Goal: Task Accomplishment & Management: Manage account settings

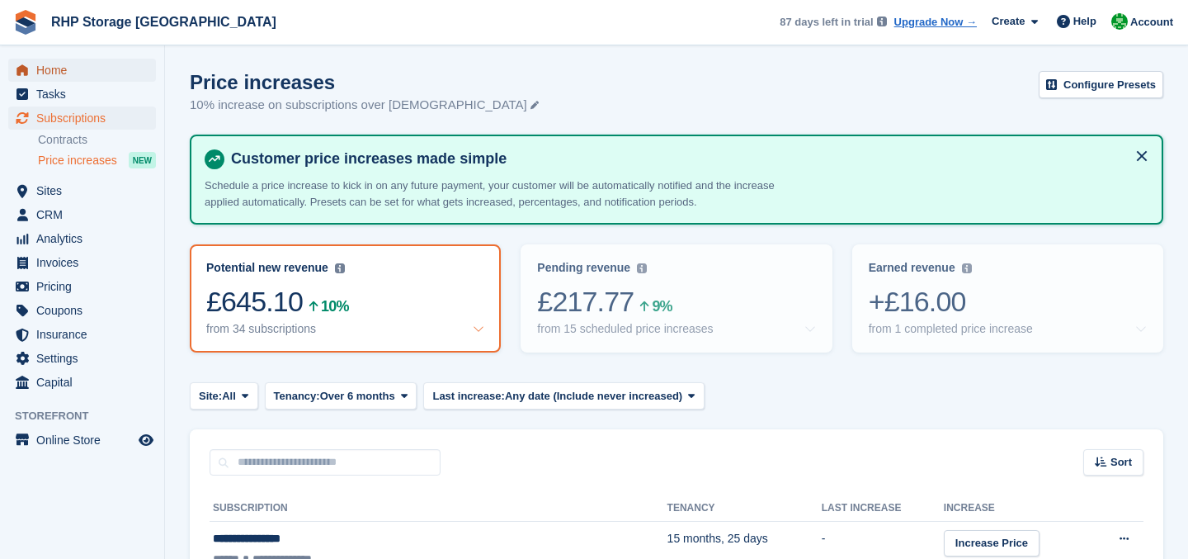
click at [74, 66] on span "Home" at bounding box center [85, 70] width 99 height 23
click at [939, 309] on div "+£16.00" at bounding box center [1008, 302] width 278 height 34
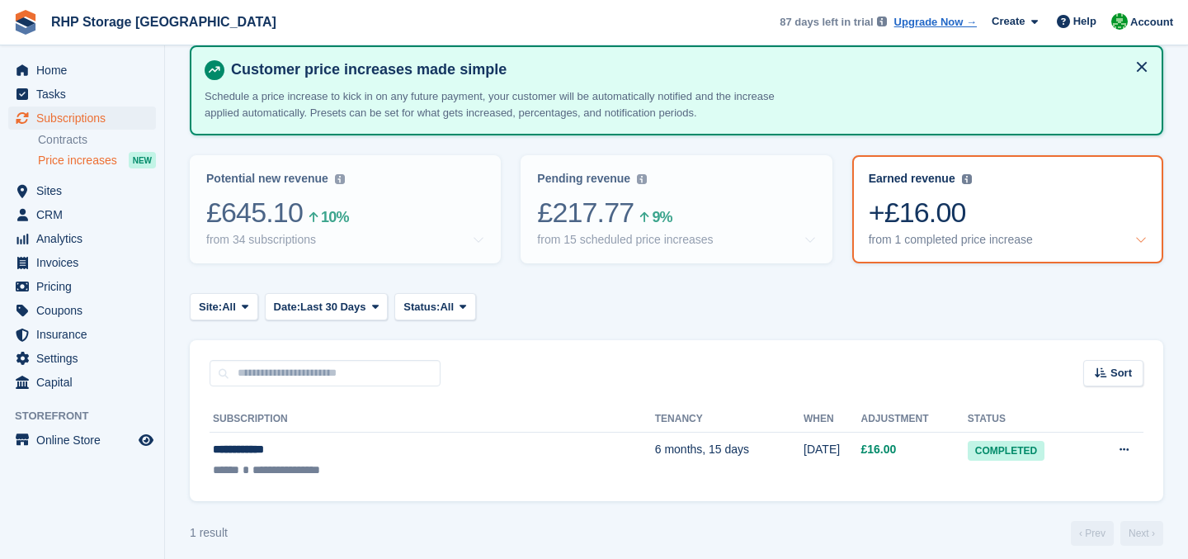
scroll to position [101, 0]
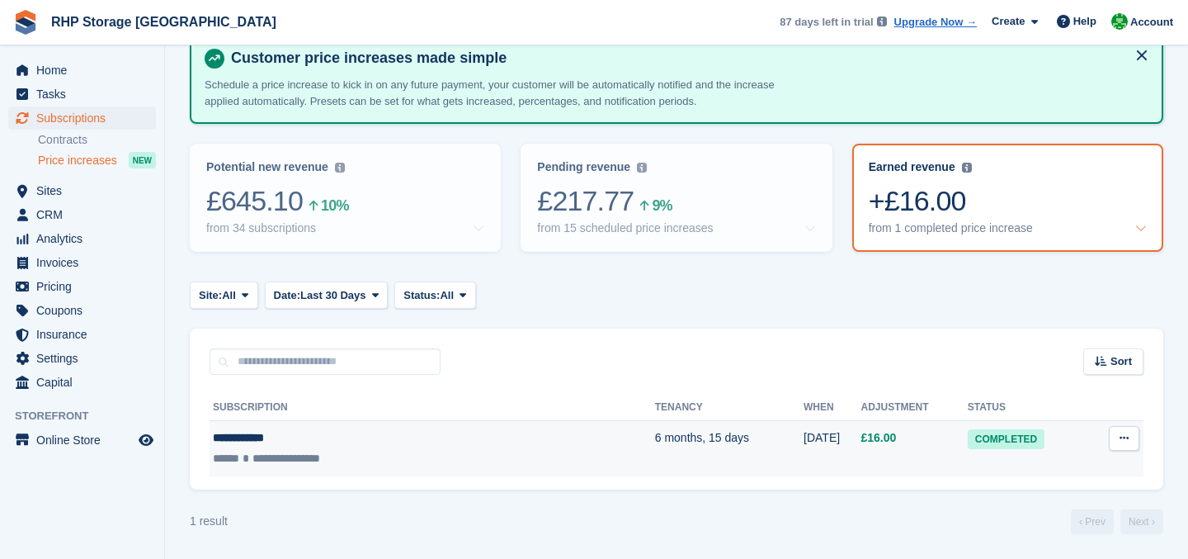
click at [655, 441] on td "6 months, 15 days" at bounding box center [729, 448] width 149 height 55
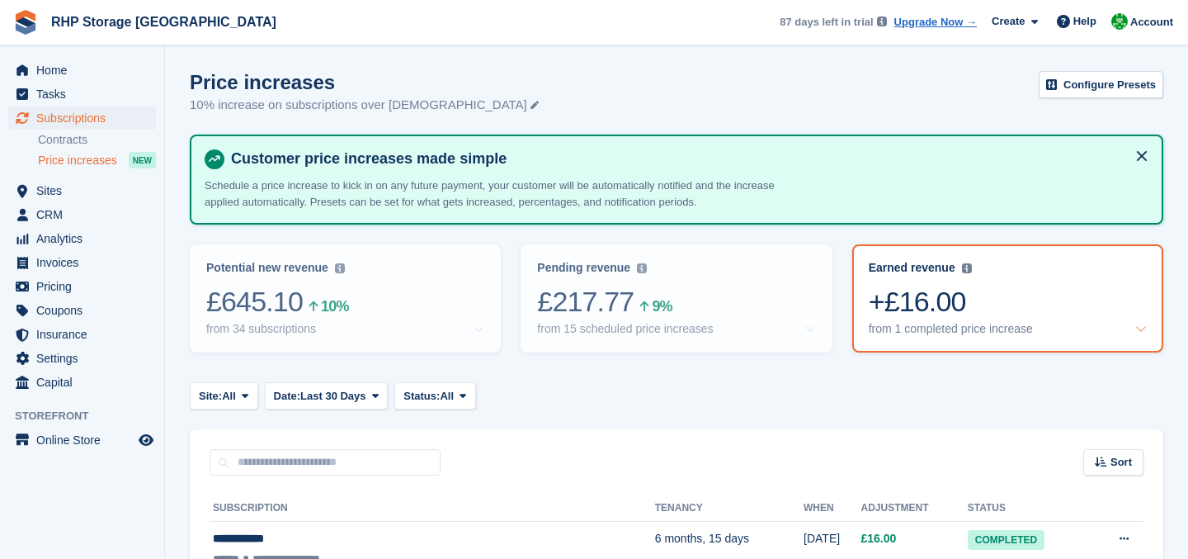
scroll to position [101, 0]
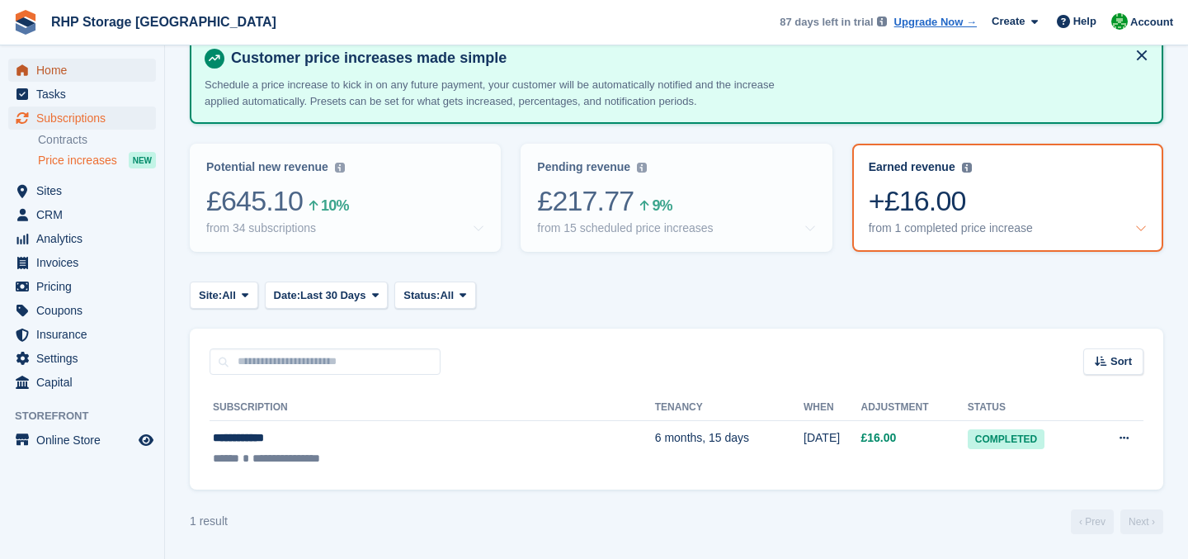
click at [78, 63] on span "Home" at bounding box center [85, 70] width 99 height 23
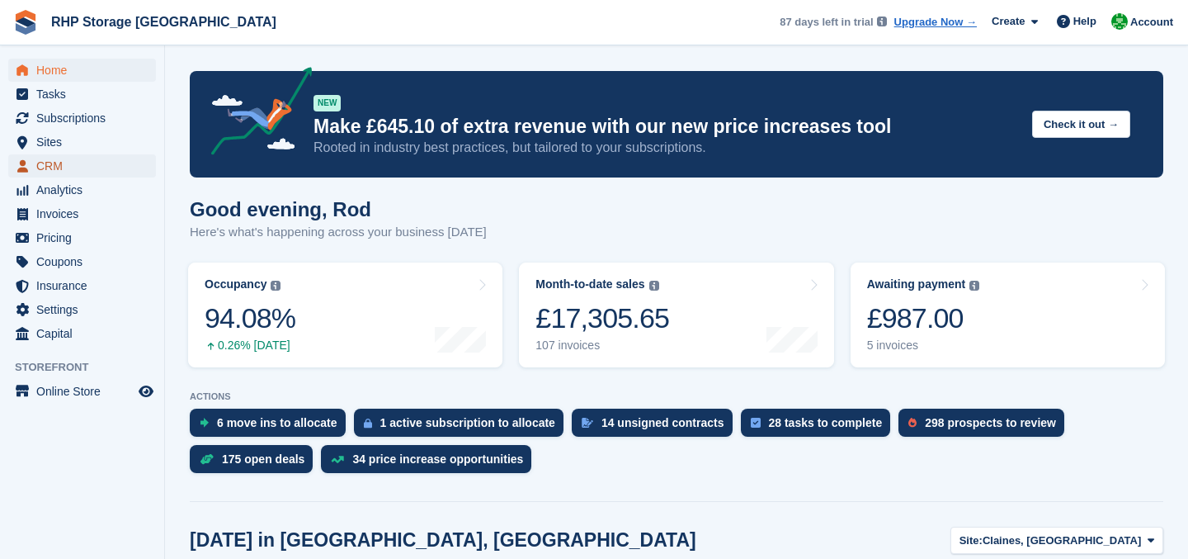
click at [22, 162] on icon "menu" at bounding box center [22, 166] width 11 height 12
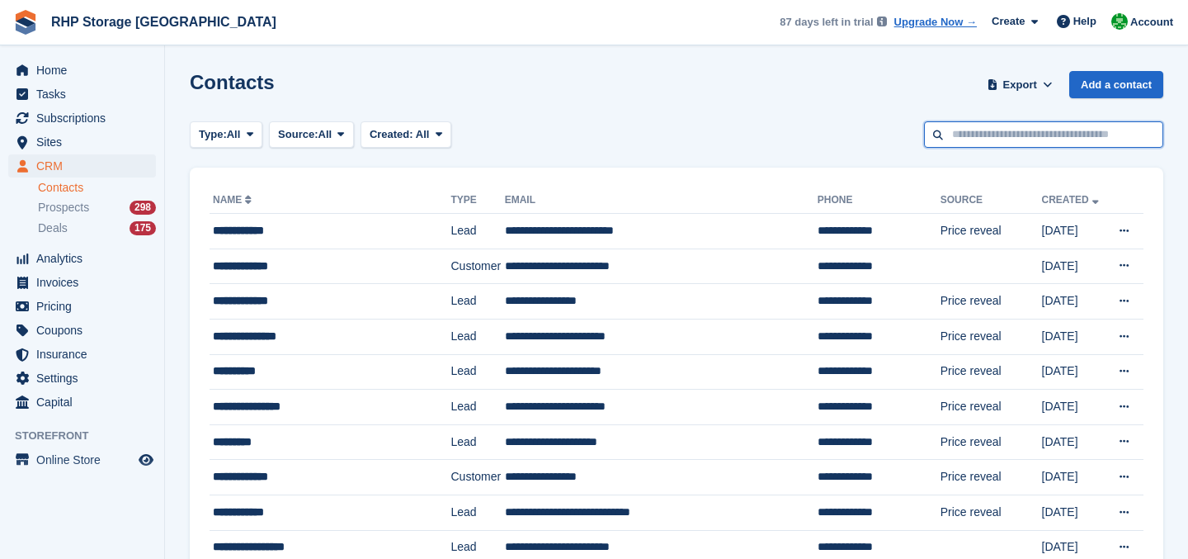
click at [1007, 138] on input "text" at bounding box center [1043, 134] width 239 height 27
type input "***"
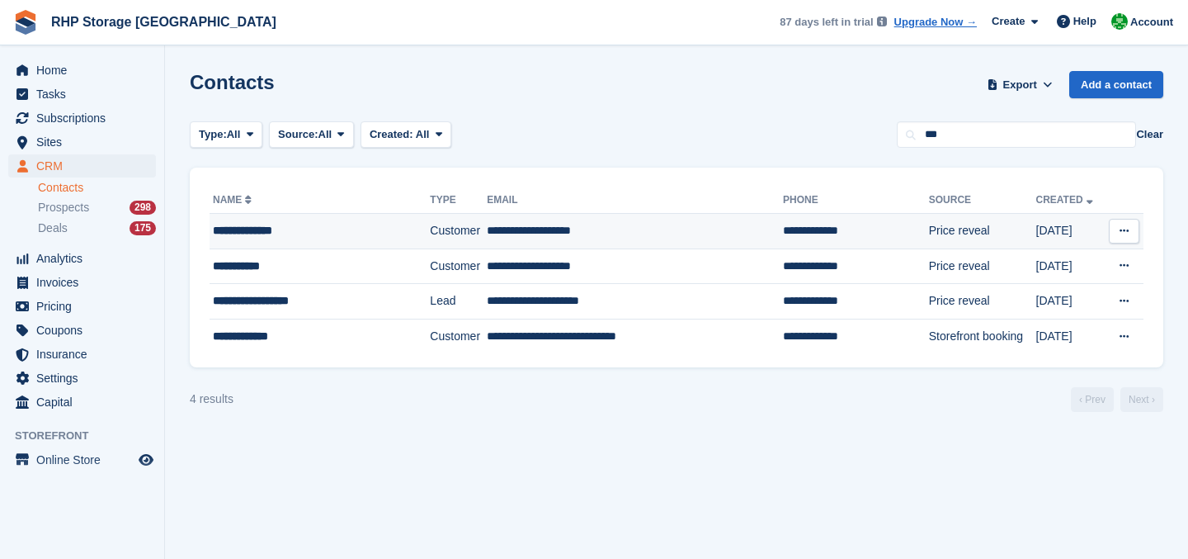
click at [366, 238] on div "**********" at bounding box center [308, 230] width 191 height 17
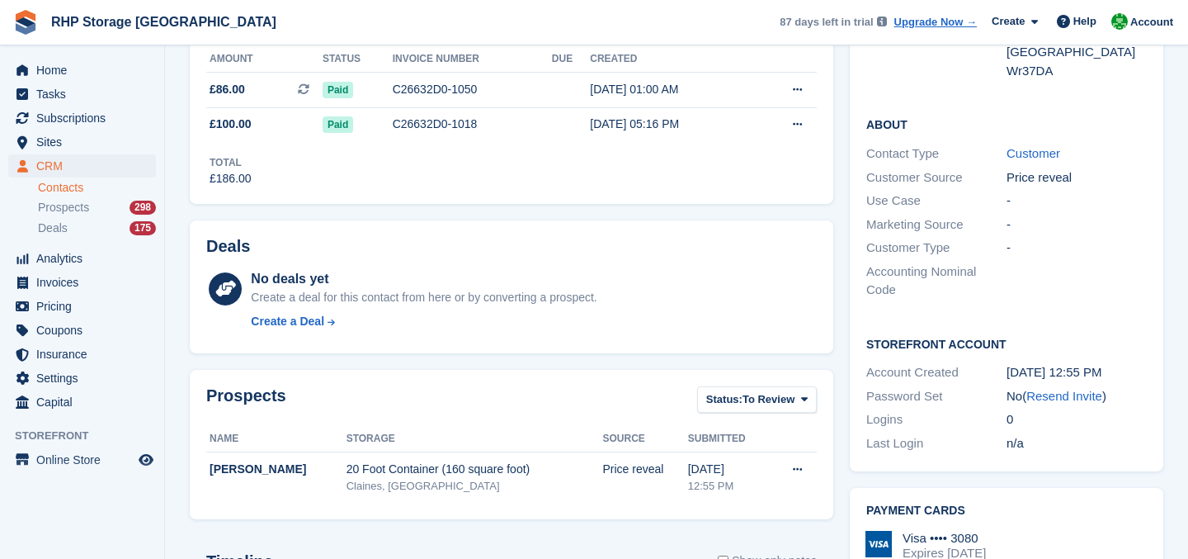
scroll to position [328, 0]
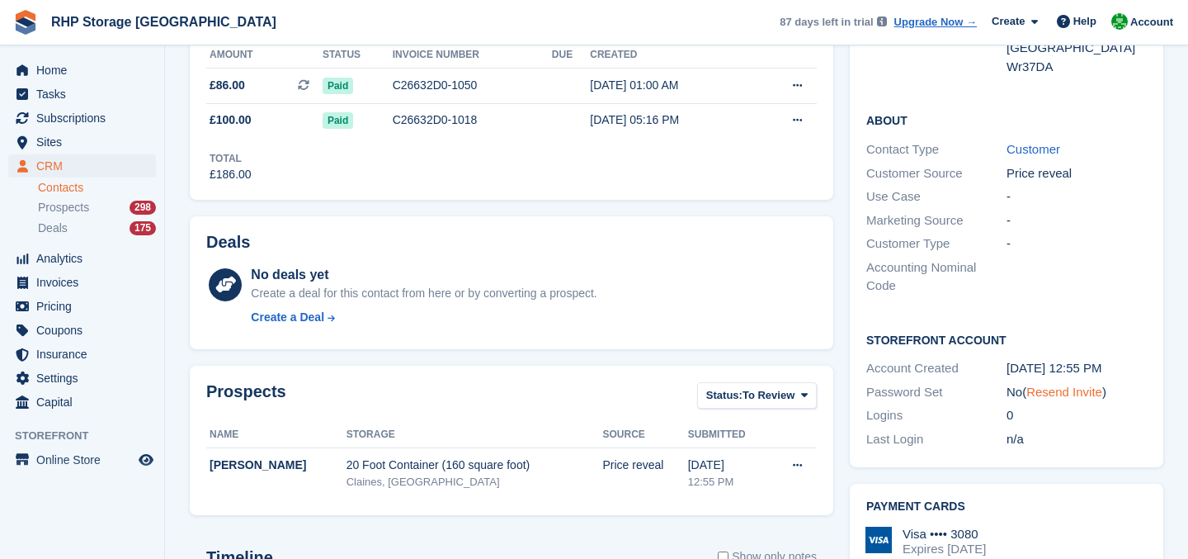
click at [1054, 385] on link "Resend Invite" at bounding box center [1064, 392] width 76 height 14
